Goal: Ask a question

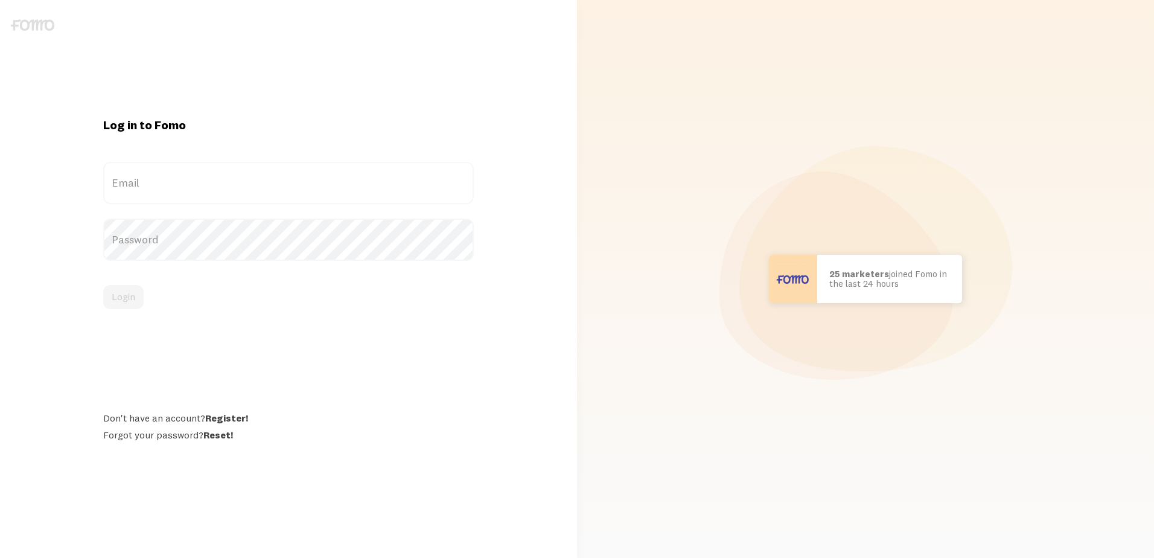
click at [199, 176] on label "Email" at bounding box center [288, 183] width 370 height 42
click at [199, 176] on input "Email" at bounding box center [288, 183] width 370 height 42
type input "[PERSON_NAME][EMAIL_ADDRESS][DOMAIN_NAME]"
click at [131, 306] on button "Login" at bounding box center [123, 297] width 40 height 24
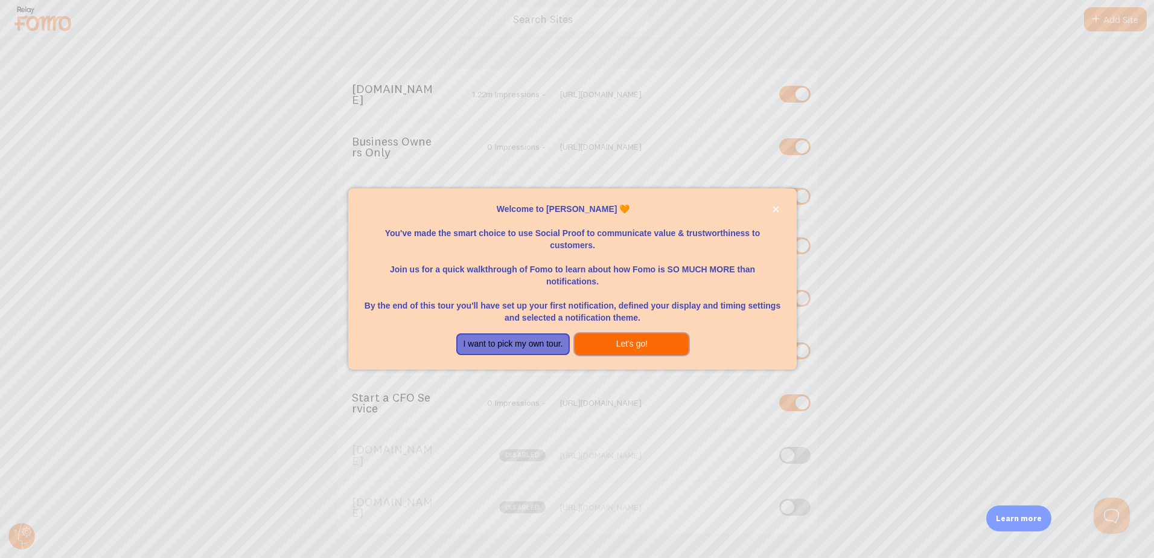
click at [623, 344] on button "Let's go!" at bounding box center [632, 344] width 114 height 22
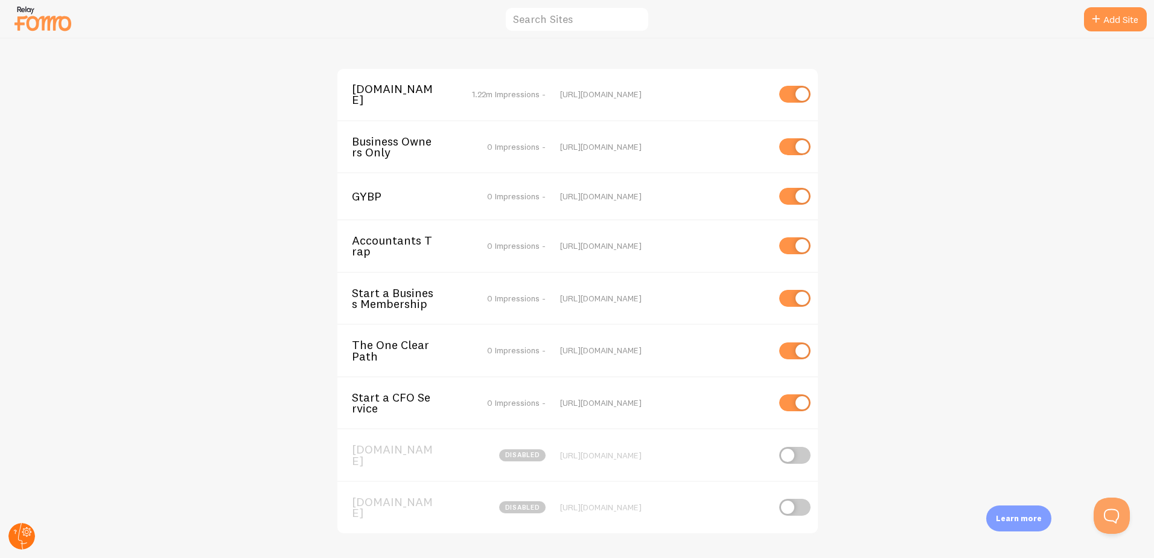
click at [30, 529] on icon at bounding box center [27, 532] width 10 height 10
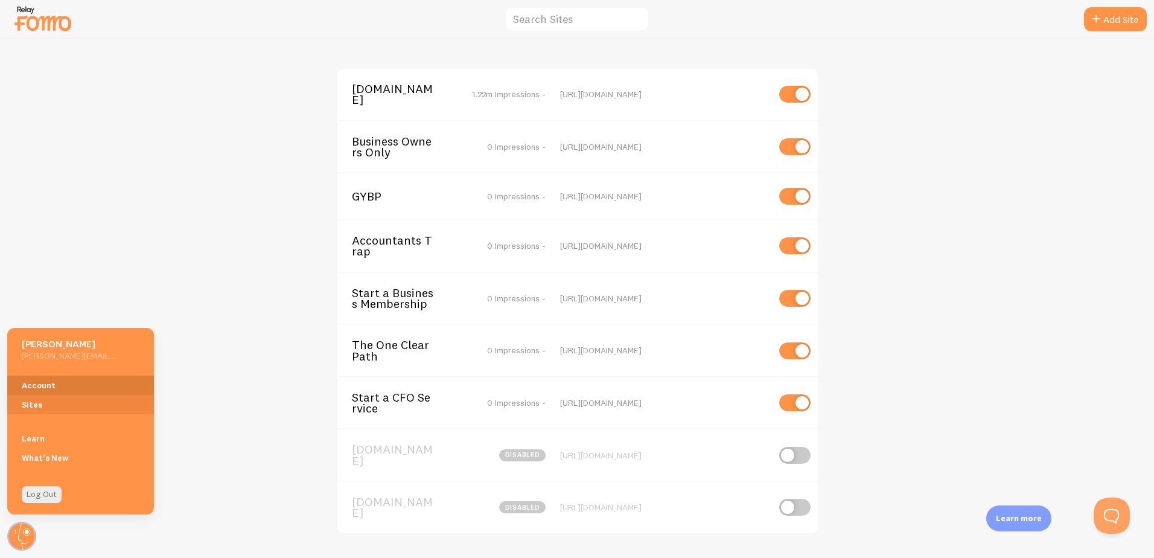
click at [53, 391] on link "Account" at bounding box center [80, 384] width 147 height 19
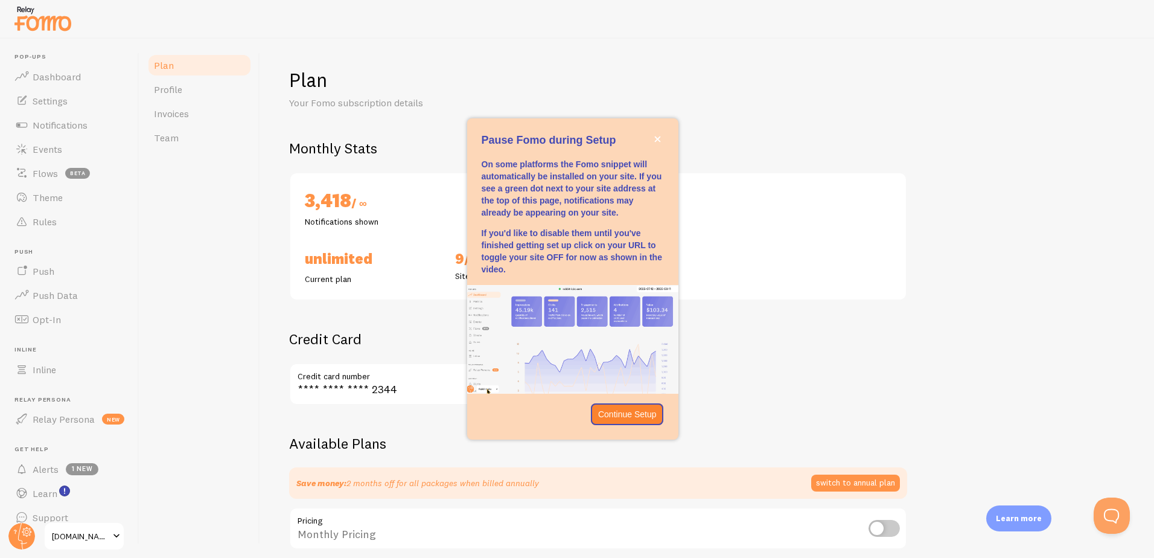
checkbox input "true"
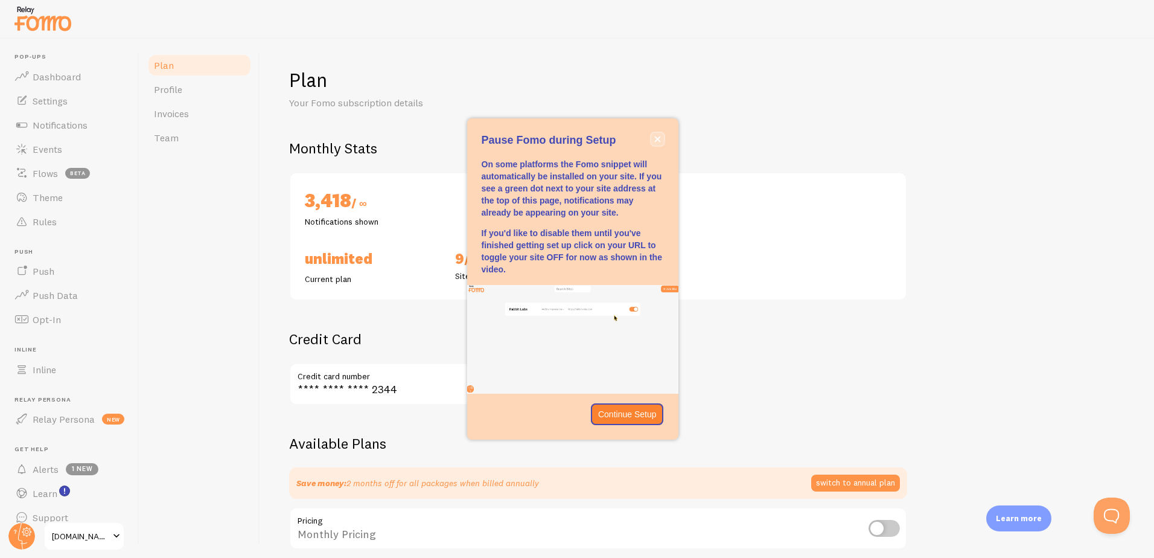
click at [660, 136] on icon "close," at bounding box center [657, 139] width 7 height 7
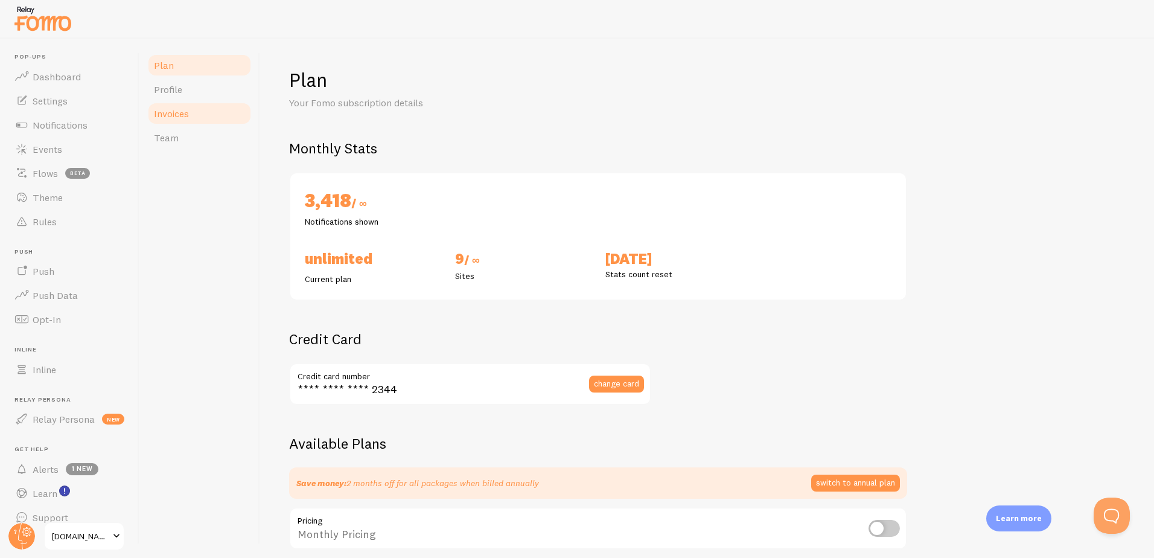
click at [182, 112] on span "Invoices" at bounding box center [171, 113] width 35 height 12
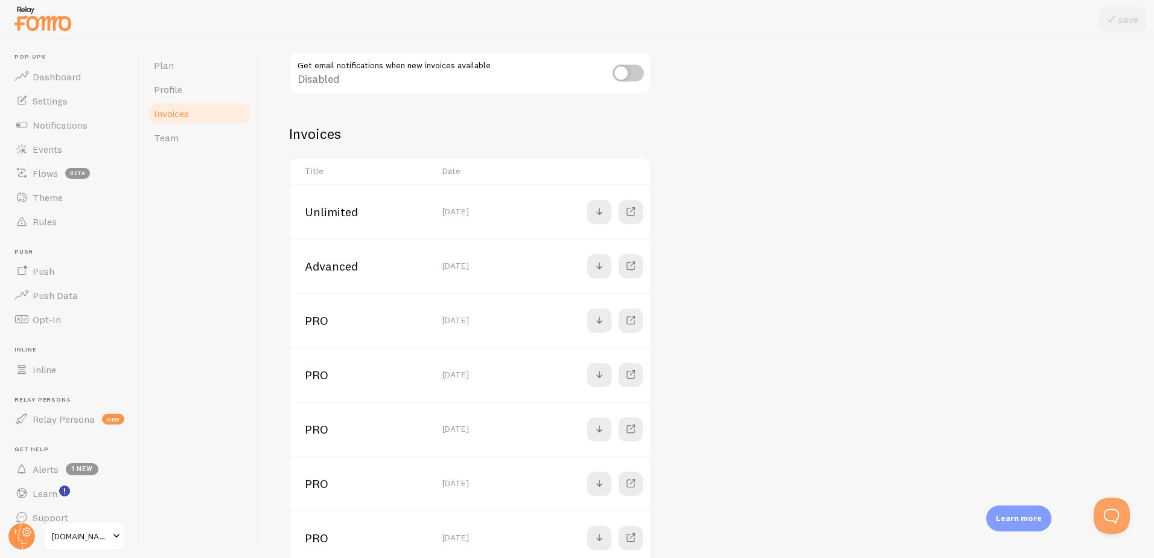
scroll to position [121, 0]
click at [333, 272] on td "Advanced" at bounding box center [362, 265] width 145 height 54
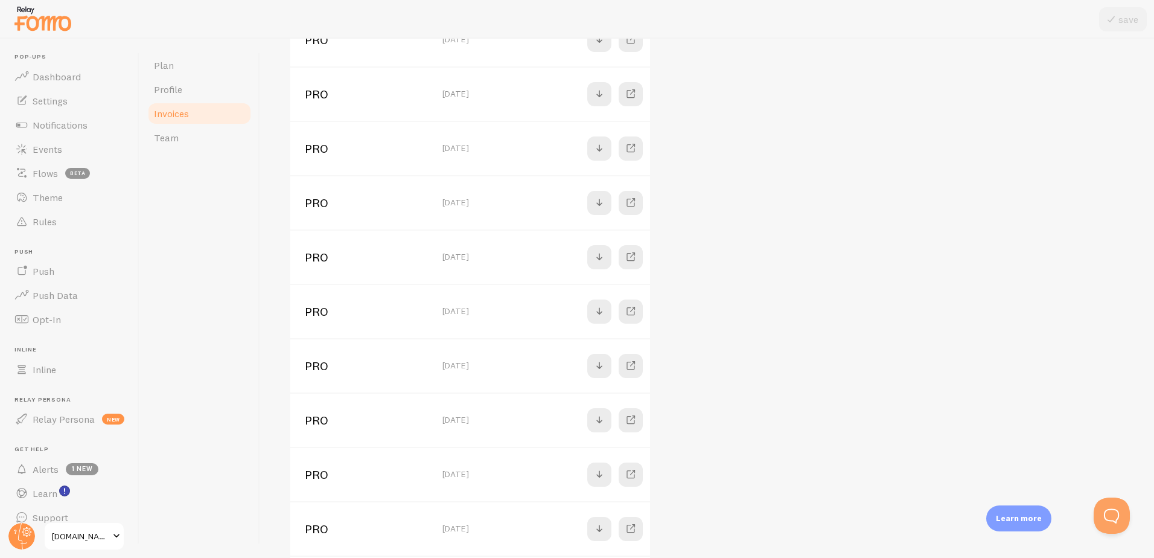
scroll to position [423, 0]
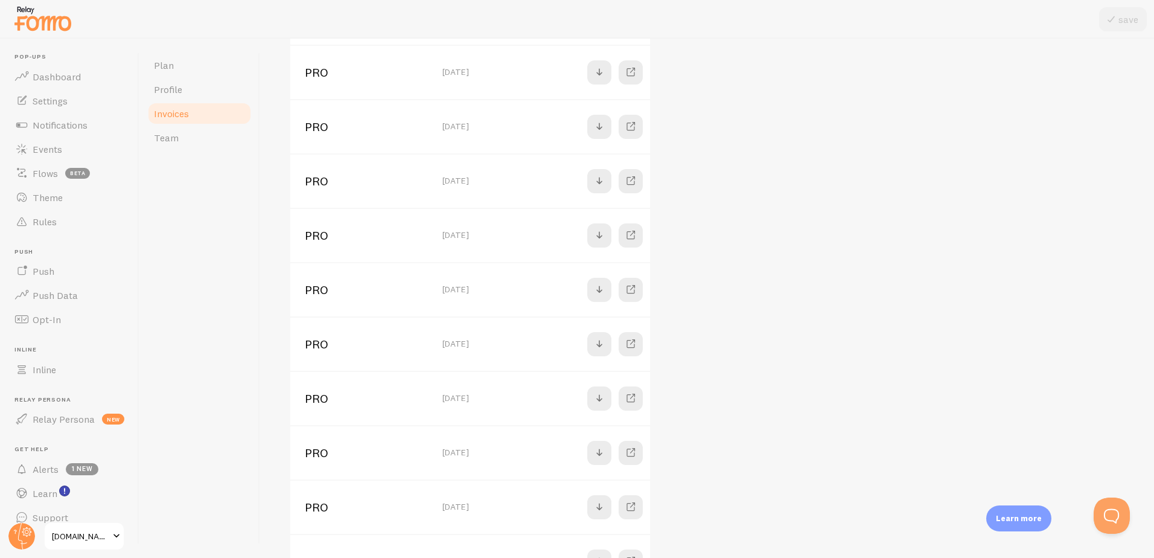
click at [1135, 520] on div "Invoices View and download your Fomo Invoices Email Notifications Get email not…" at bounding box center [707, 298] width 894 height 519
click at [1113, 515] on button "Open Beacon popover" at bounding box center [1109, 513] width 36 height 36
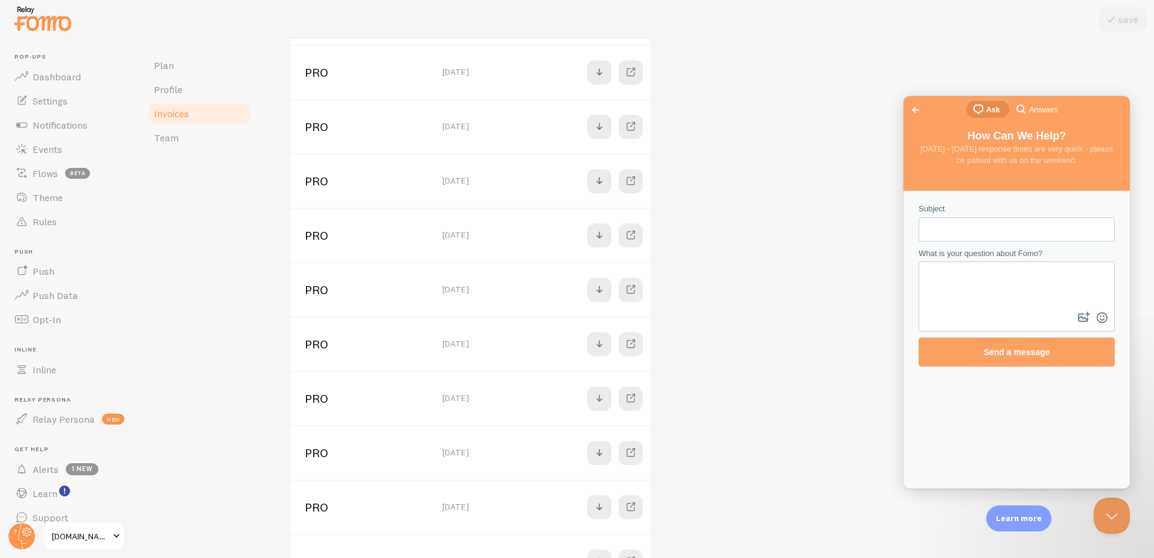
scroll to position [0, 0]
click at [966, 235] on input "Subject" at bounding box center [1016, 230] width 177 height 22
type input "Billing question"
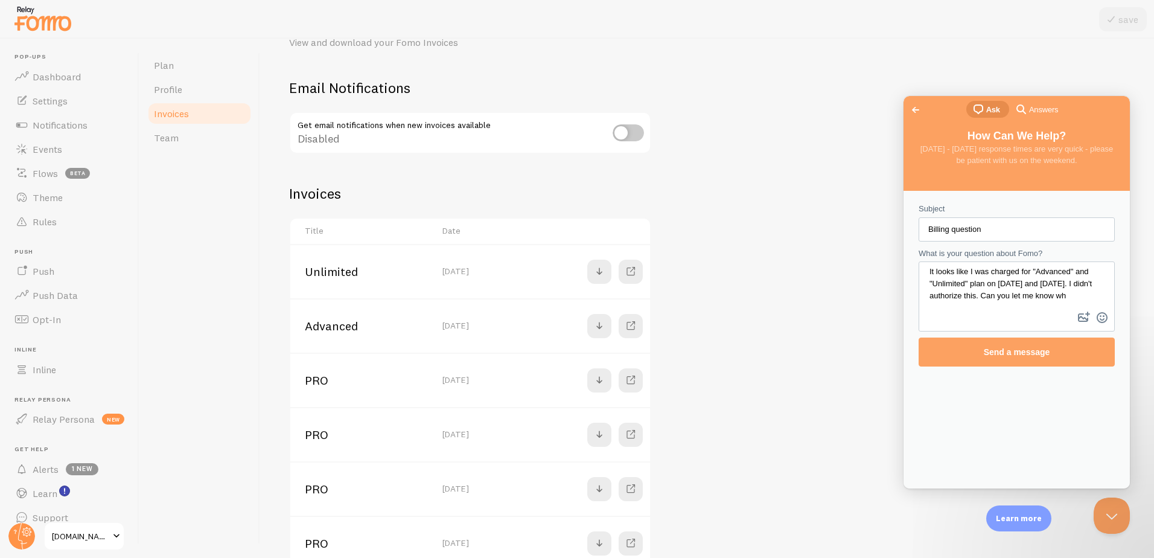
scroll to position [4, 0]
type textarea "It looks like I was charged for "Advanced" and "Unlimited" plan on August 17th …"
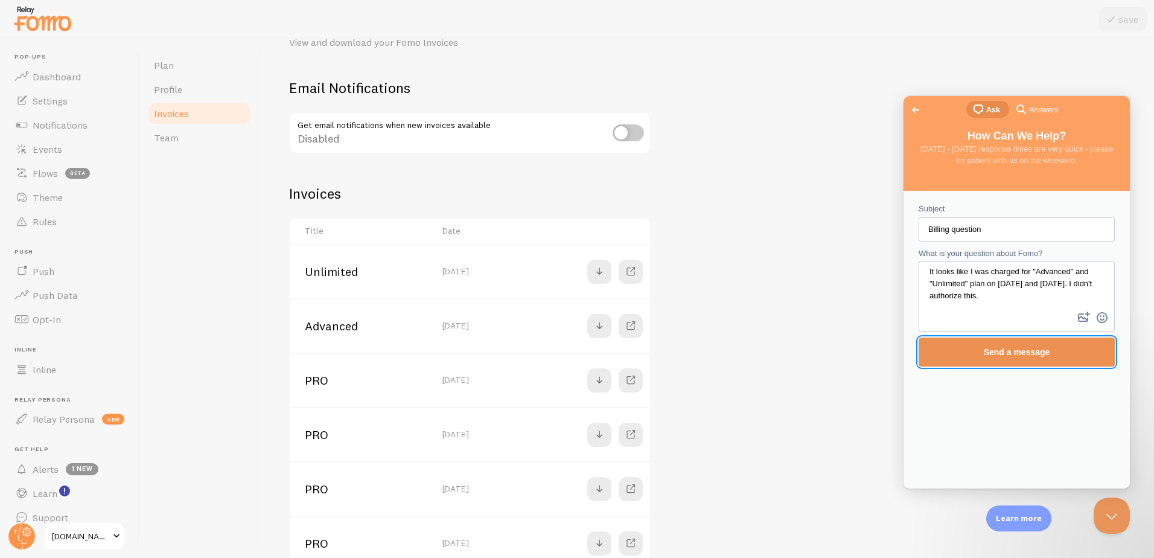
click at [1015, 356] on span "Send a message" at bounding box center [1017, 352] width 66 height 10
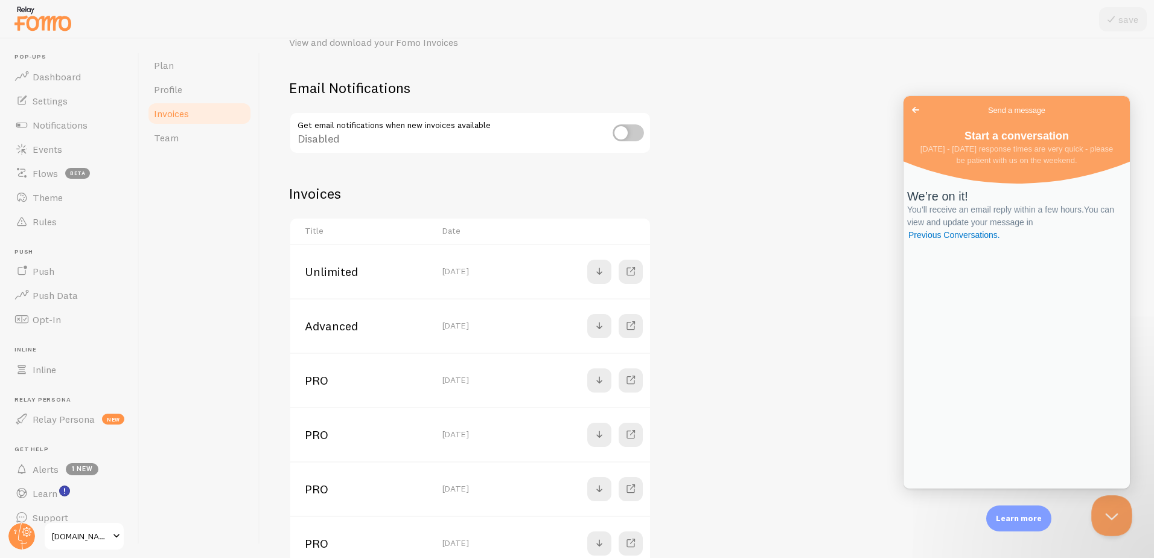
click at [1101, 519] on button "Close Beacon popover" at bounding box center [1109, 513] width 36 height 36
